Goal: Information Seeking & Learning: Learn about a topic

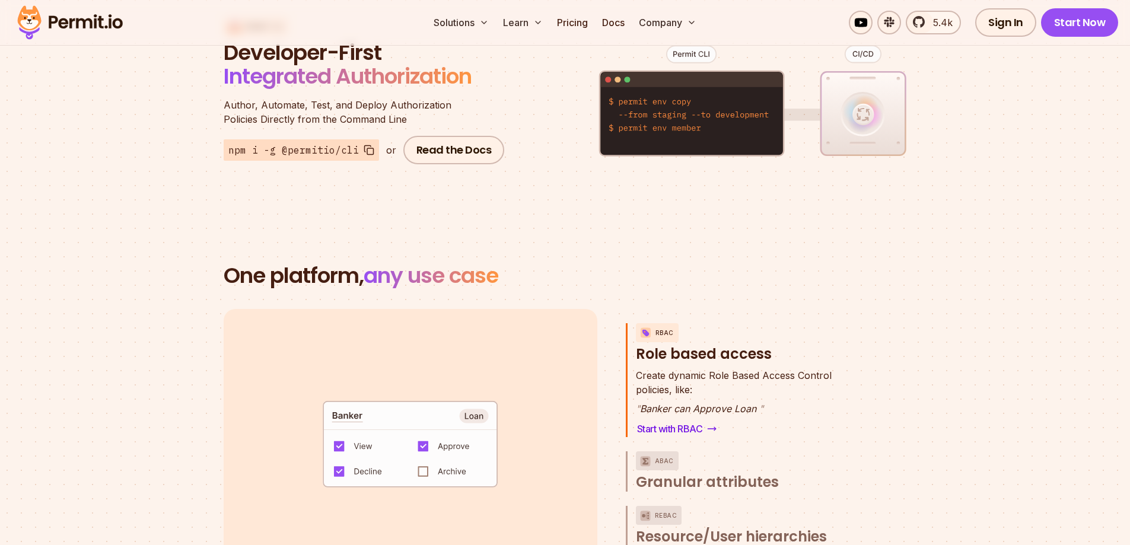
scroll to position [1483, 0]
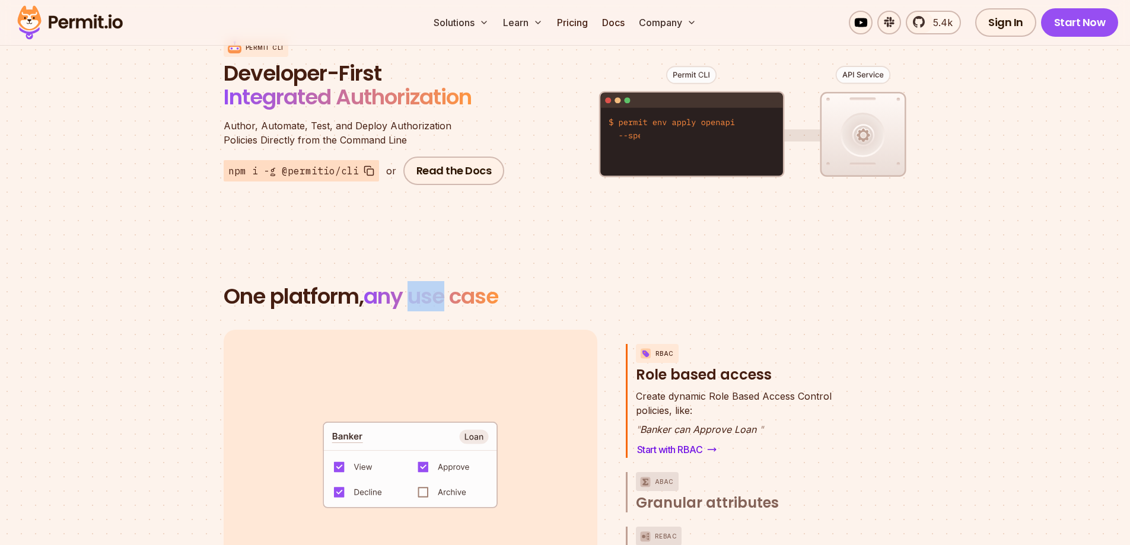
drag, startPoint x: 418, startPoint y: 285, endPoint x: 453, endPoint y: 276, distance: 36.0
click at [453, 281] on span "any use case" at bounding box center [431, 296] width 135 height 30
click at [629, 246] on section "One platform, any use case RBAC Role based access default allow := false allow …" at bounding box center [565, 473] width 1130 height 490
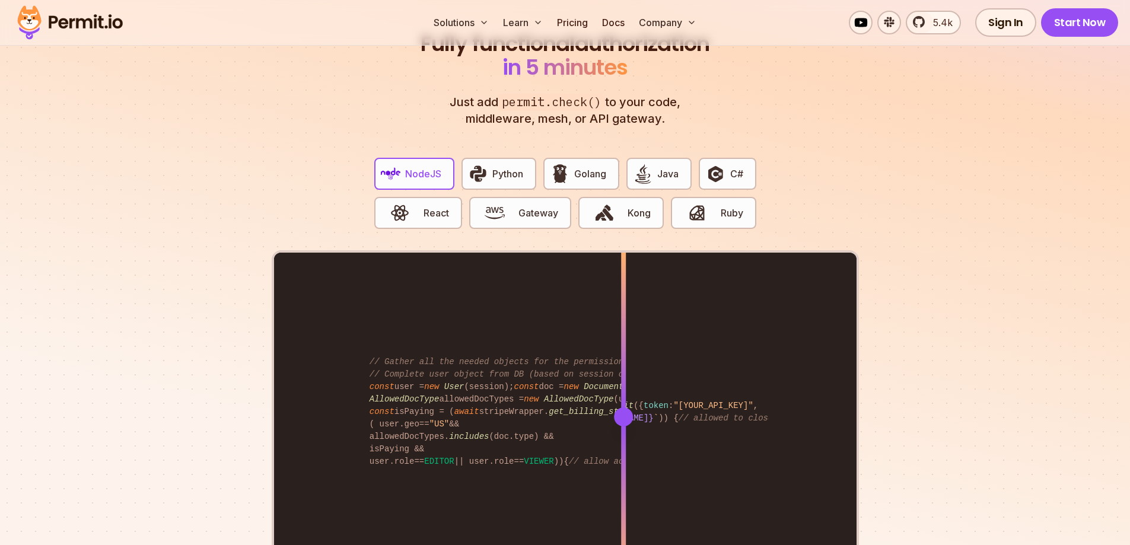
scroll to position [2373, 0]
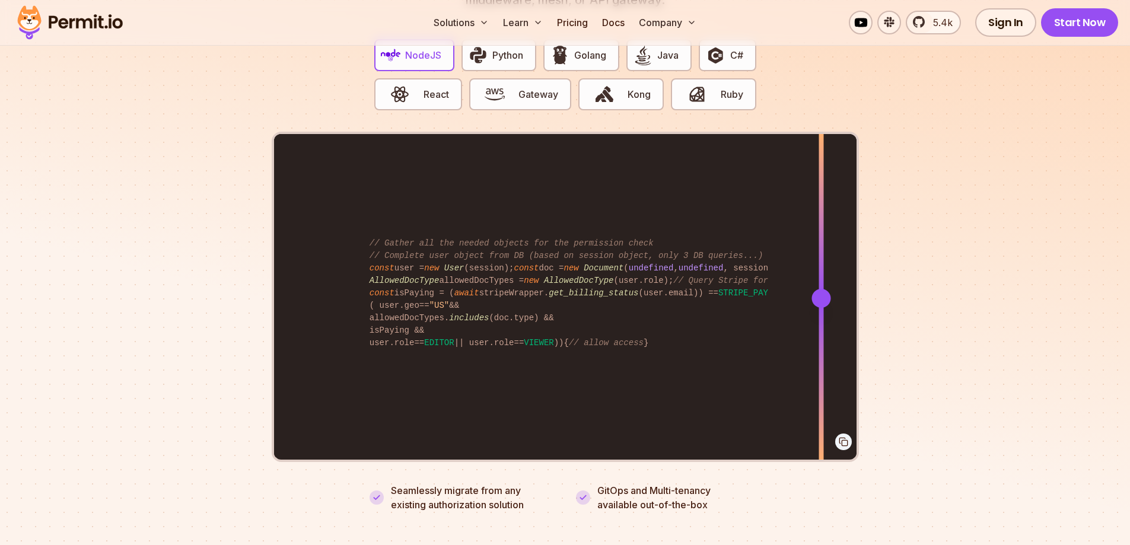
drag, startPoint x: 622, startPoint y: 287, endPoint x: 821, endPoint y: 323, distance: 202.0
click at [821, 323] on div at bounding box center [821, 297] width 5 height 327
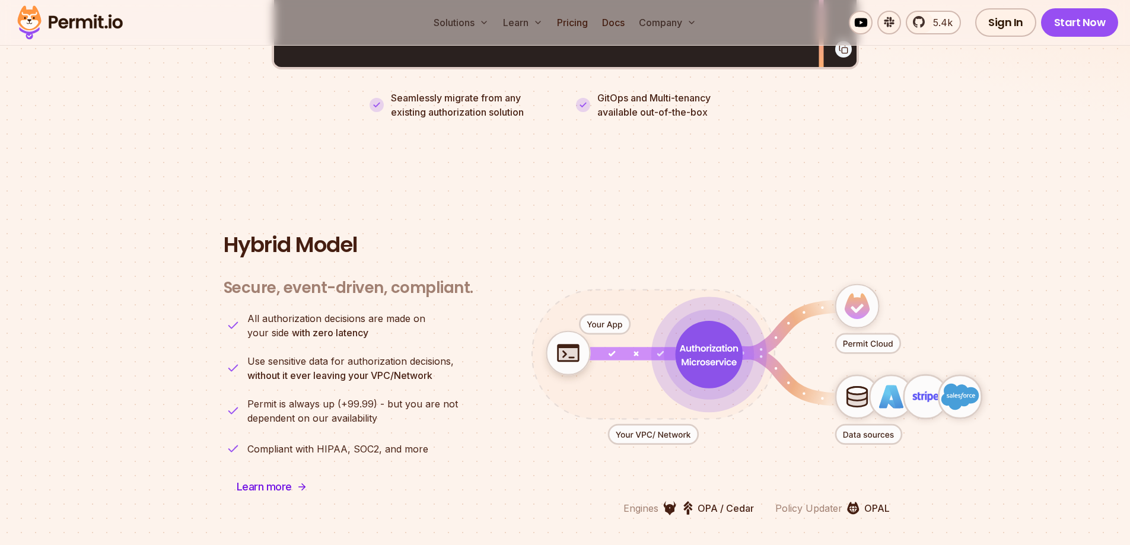
scroll to position [2788, 0]
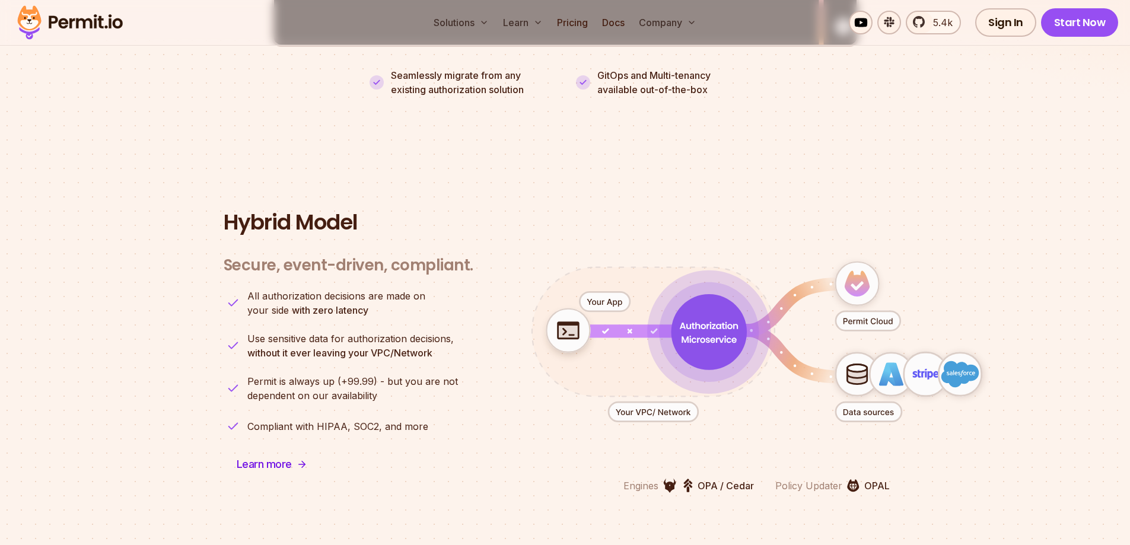
click at [565, 324] on icon "animation" at bounding box center [567, 331] width 21 height 15
click at [706, 313] on icon "animation" at bounding box center [709, 332] width 76 height 76
click at [706, 313] on icon "animation" at bounding box center [708, 332] width 71 height 71
click at [706, 313] on icon "animation" at bounding box center [709, 332] width 71 height 71
click at [881, 313] on icon "animation" at bounding box center [867, 321] width 65 height 20
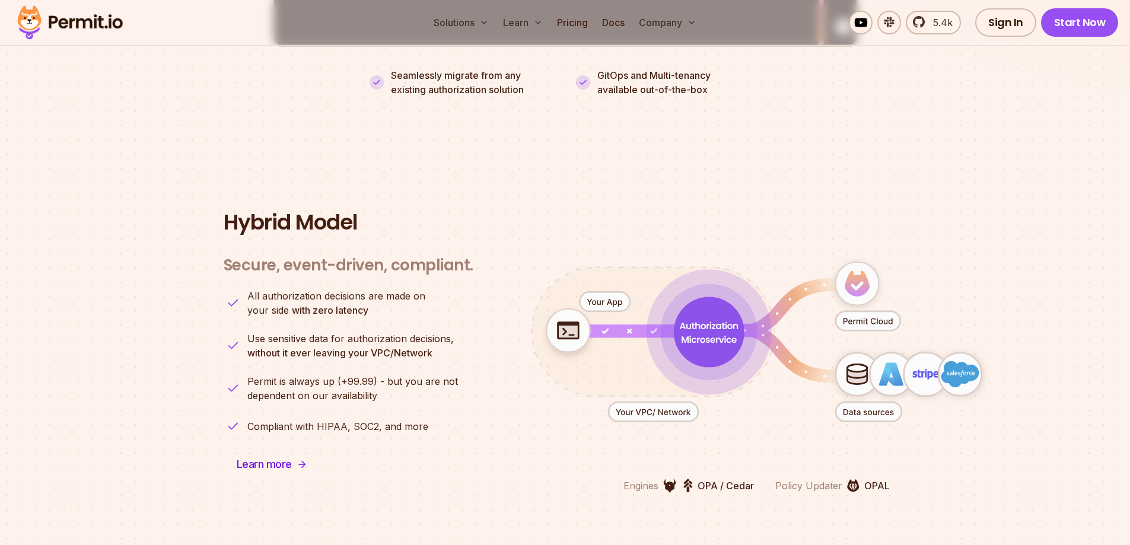
click at [881, 313] on icon "animation" at bounding box center [867, 321] width 65 height 20
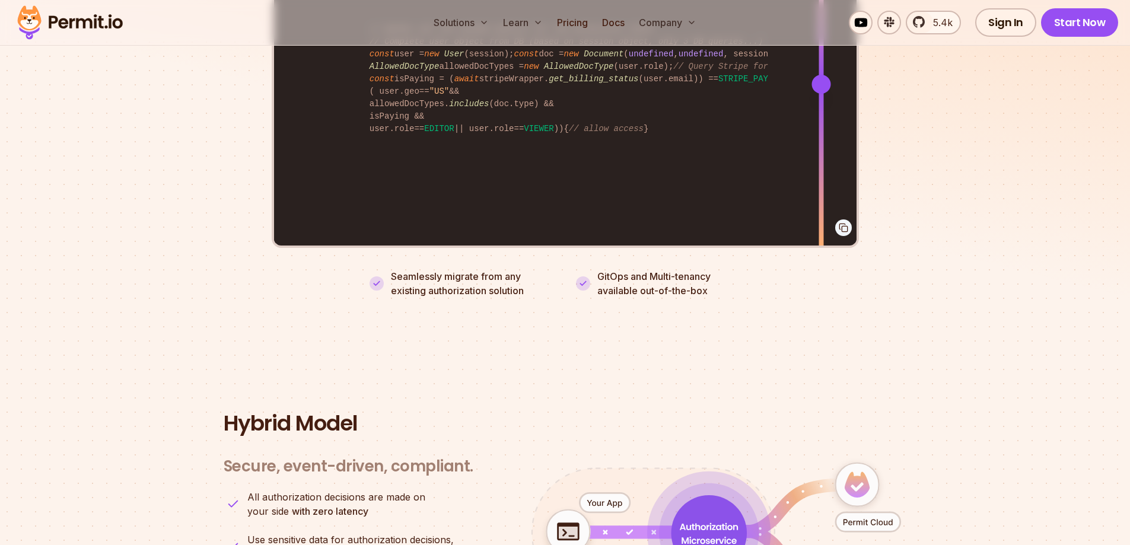
scroll to position [2550, 0]
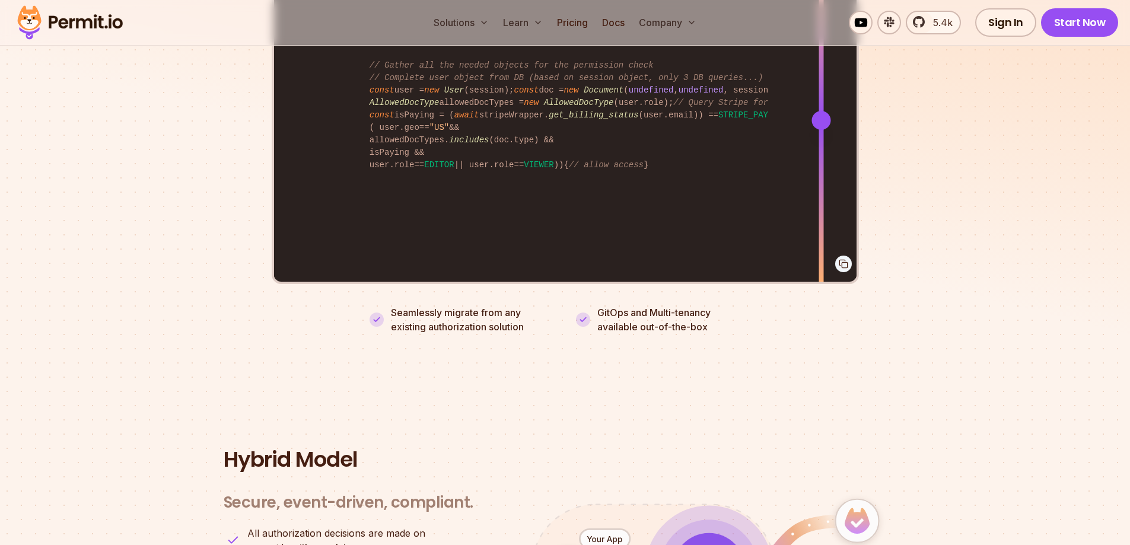
click at [581, 313] on img at bounding box center [583, 320] width 14 height 14
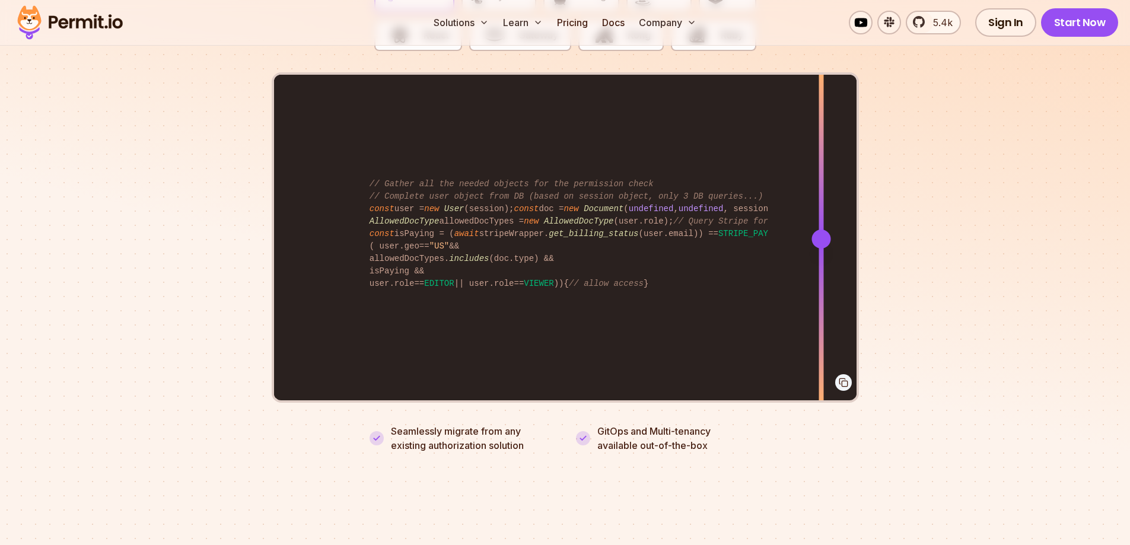
scroll to position [2373, 0]
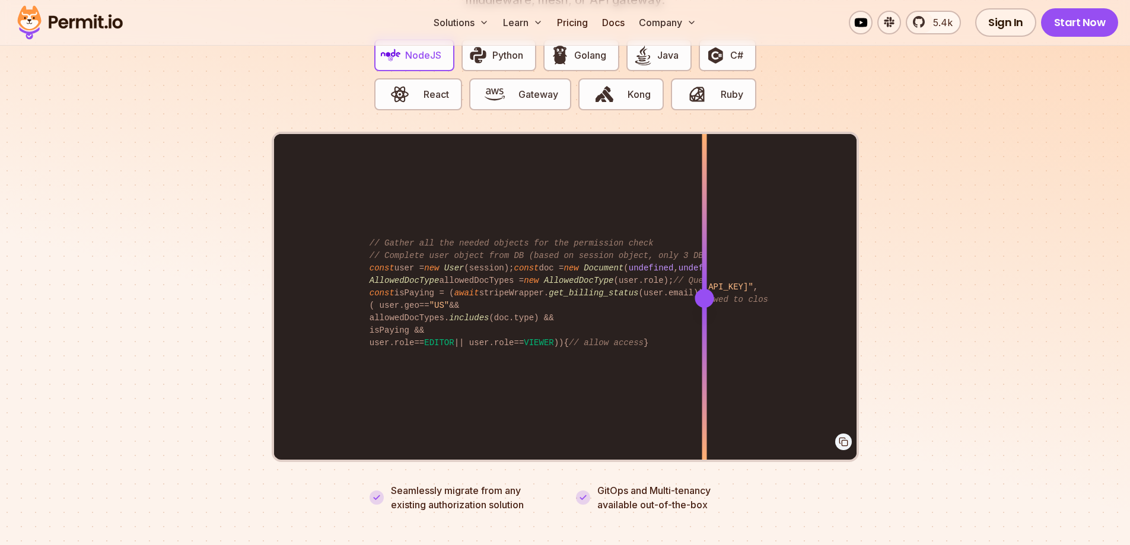
drag, startPoint x: 820, startPoint y: 281, endPoint x: 704, endPoint y: 299, distance: 117.1
click at [704, 299] on div at bounding box center [704, 297] width 5 height 327
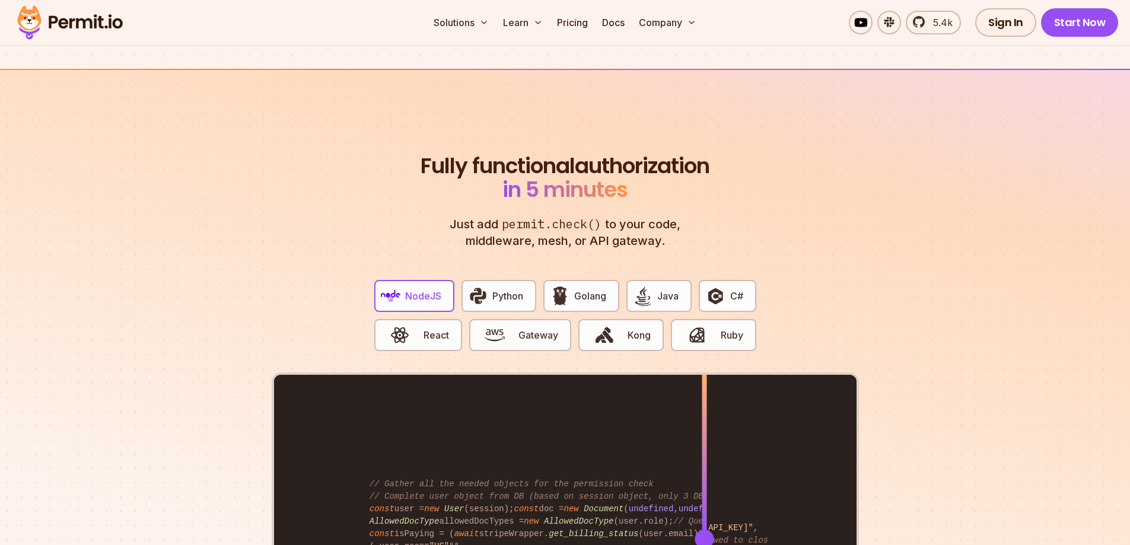
scroll to position [2017, 0]
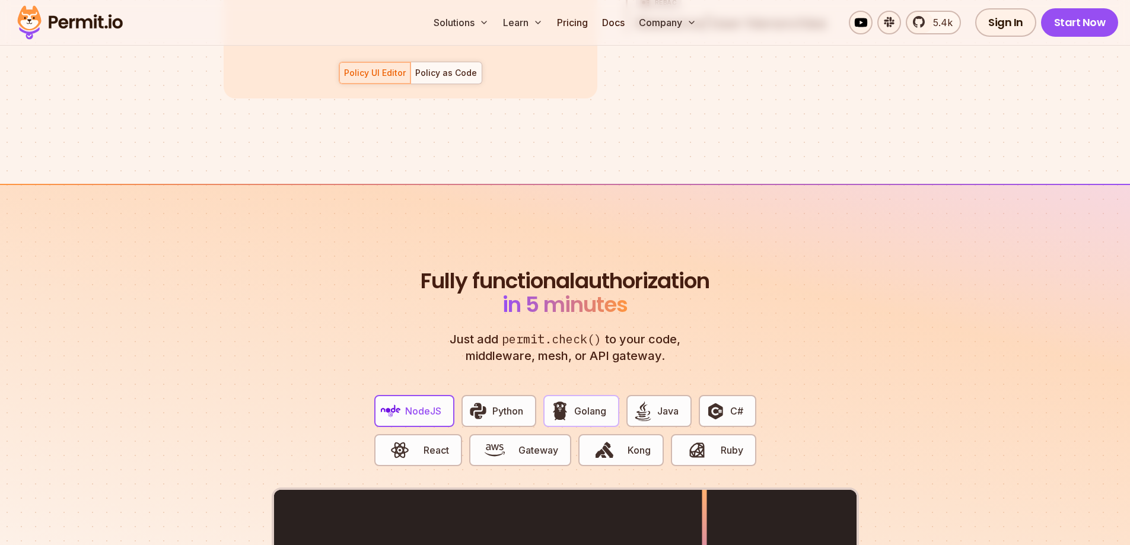
click at [572, 396] on button "Golang" at bounding box center [581, 411] width 76 height 32
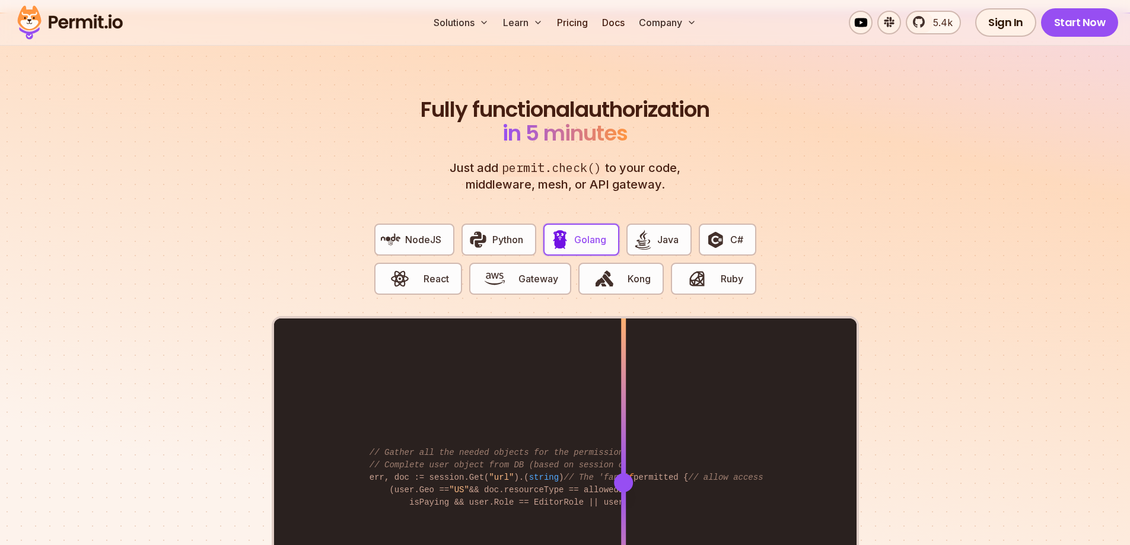
scroll to position [2195, 0]
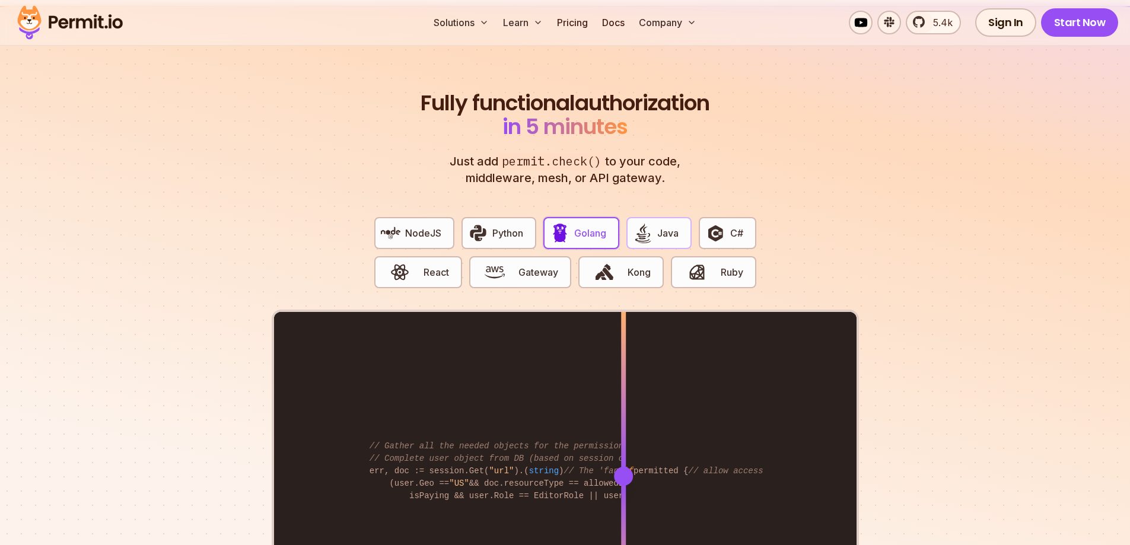
click at [651, 223] on img "button" at bounding box center [643, 233] width 20 height 20
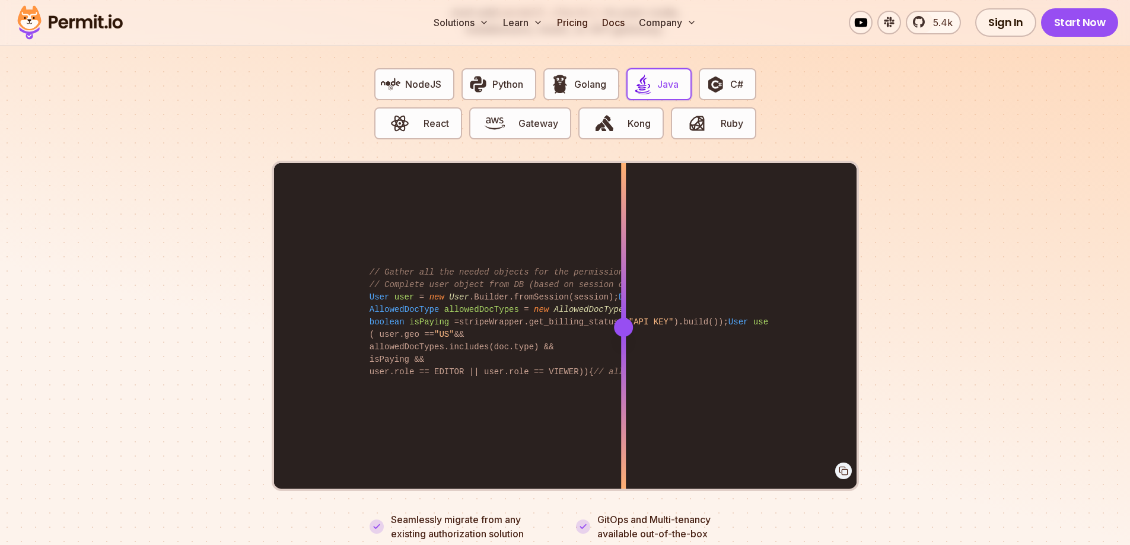
scroll to position [2373, 0]
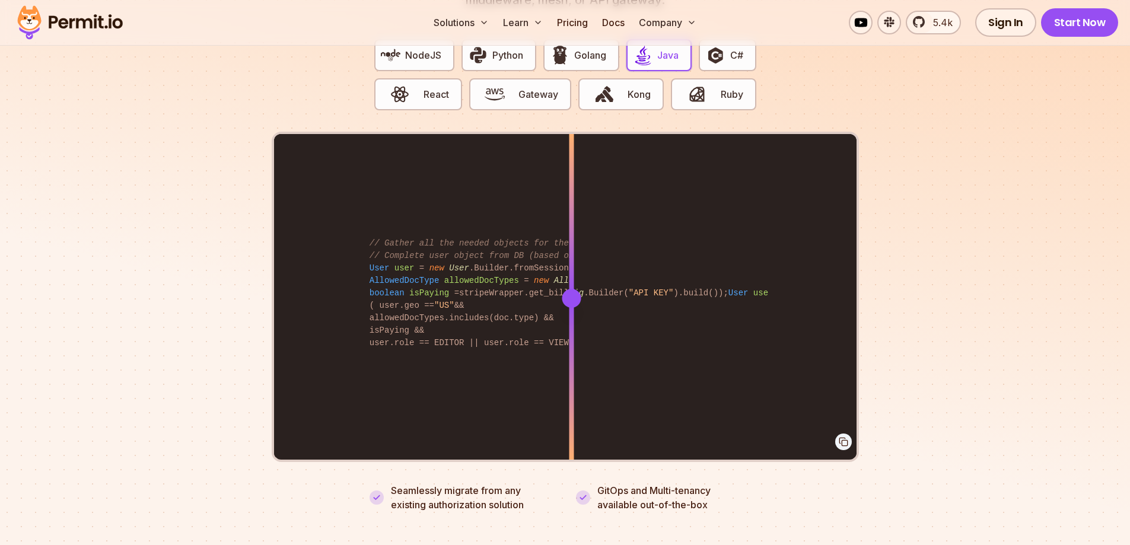
drag, startPoint x: 625, startPoint y: 282, endPoint x: 523, endPoint y: 362, distance: 129.3
click at [569, 362] on div at bounding box center [571, 297] width 5 height 327
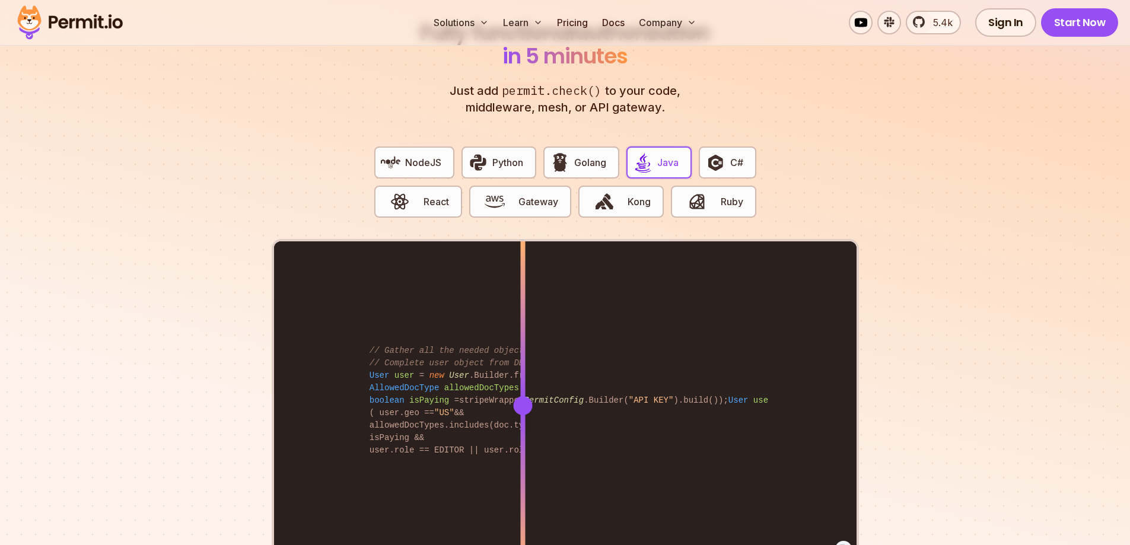
scroll to position [2254, 0]
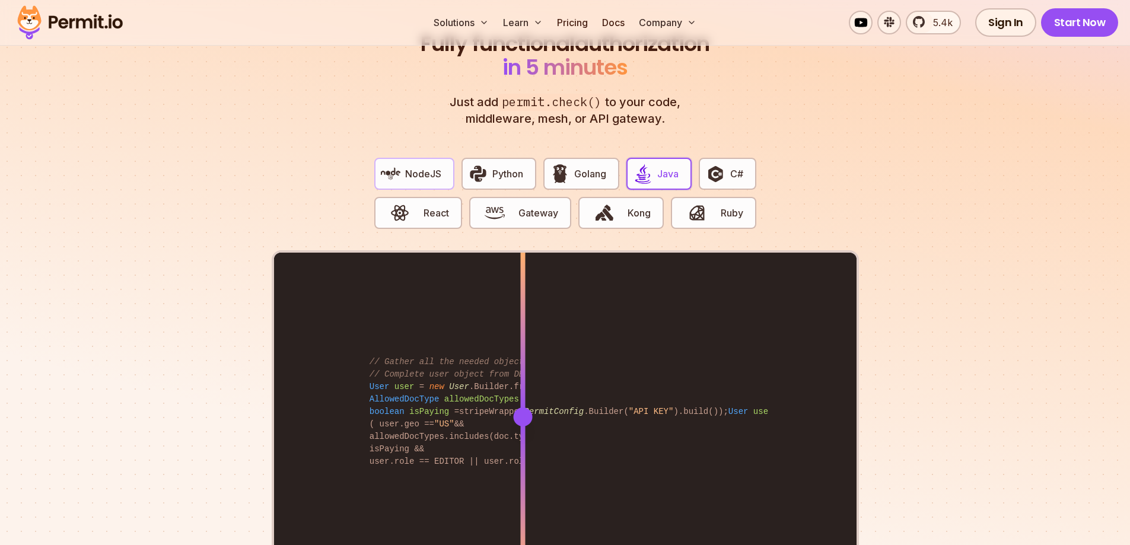
click at [429, 167] on span "NodeJS" at bounding box center [423, 174] width 36 height 14
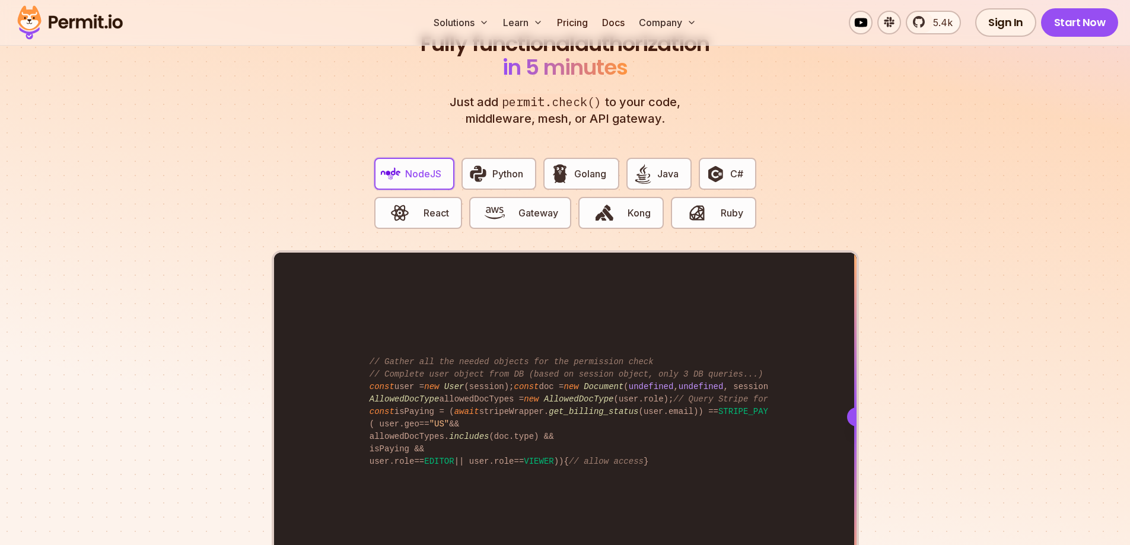
drag, startPoint x: 626, startPoint y: 406, endPoint x: 905, endPoint y: 371, distance: 281.0
click at [905, 371] on section "Fully functional authorization in 5 minutes Just add permit.check() to your cod…" at bounding box center [565, 317] width 1130 height 741
click at [514, 167] on span "Python" at bounding box center [507, 174] width 31 height 14
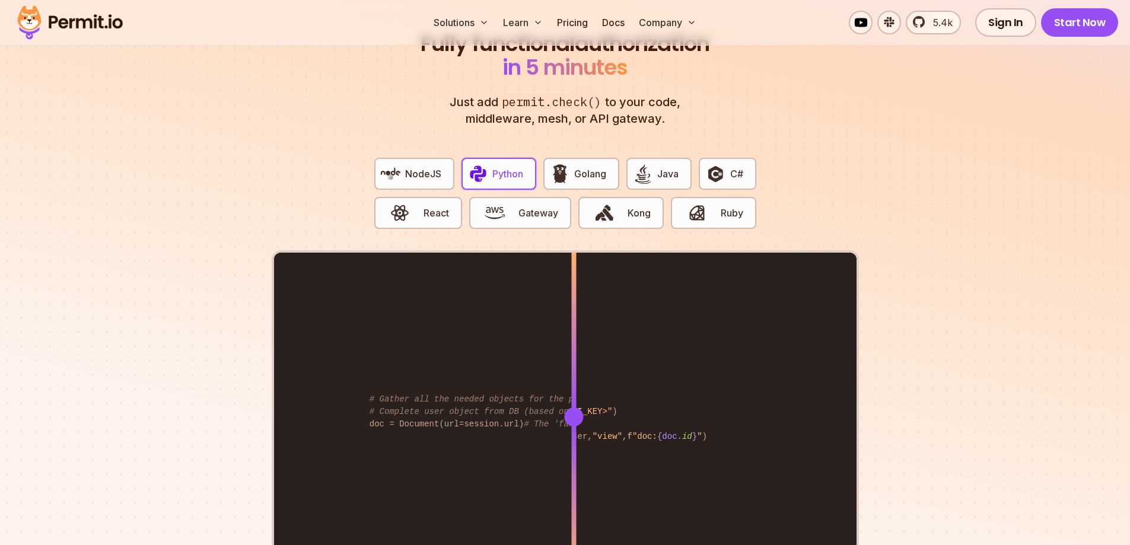
drag, startPoint x: 581, startPoint y: 428, endPoint x: 572, endPoint y: 432, distance: 9.6
drag, startPoint x: 572, startPoint y: 432, endPoint x: 515, endPoint y: 400, distance: 64.5
click at [515, 400] on div "from permit import Permit permit = Permit(token= "<YOUR_API_KEY>" ) permitted =…" at bounding box center [565, 416] width 582 height 327
